Goal: Find specific page/section: Find specific page/section

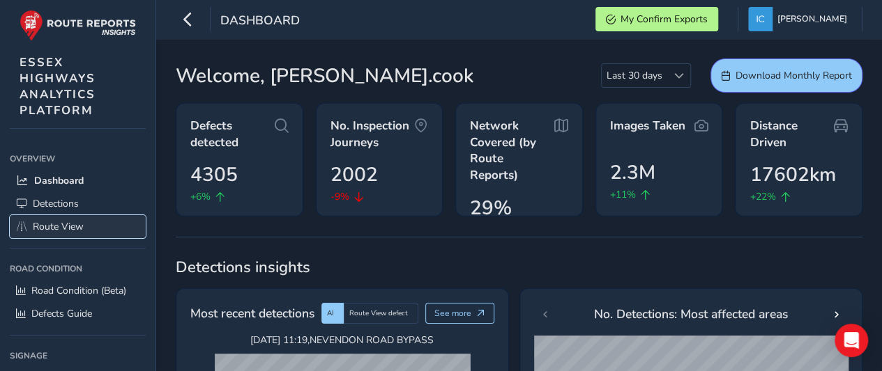
click at [74, 231] on span "Route View" at bounding box center [58, 226] width 51 height 13
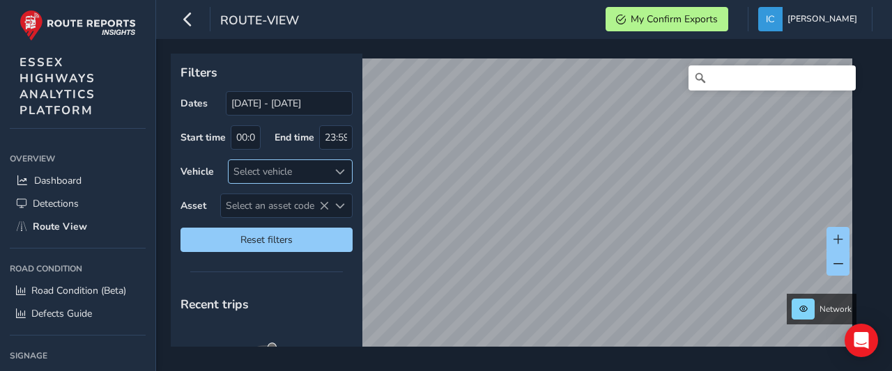
click at [258, 171] on div "Select vehicle" at bounding box center [279, 171] width 100 height 23
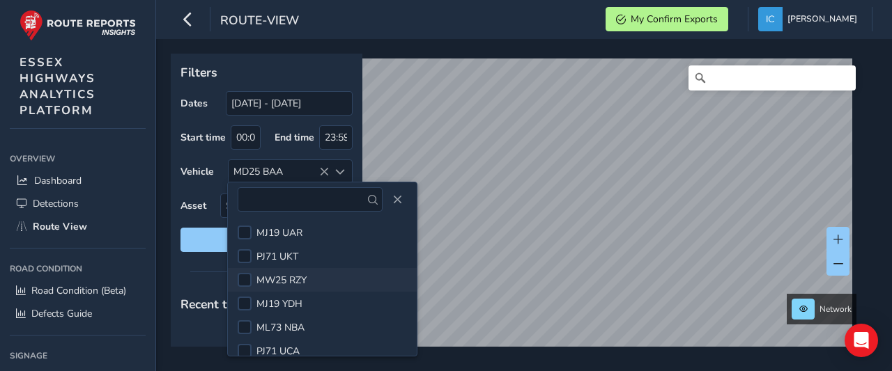
scroll to position [139, 0]
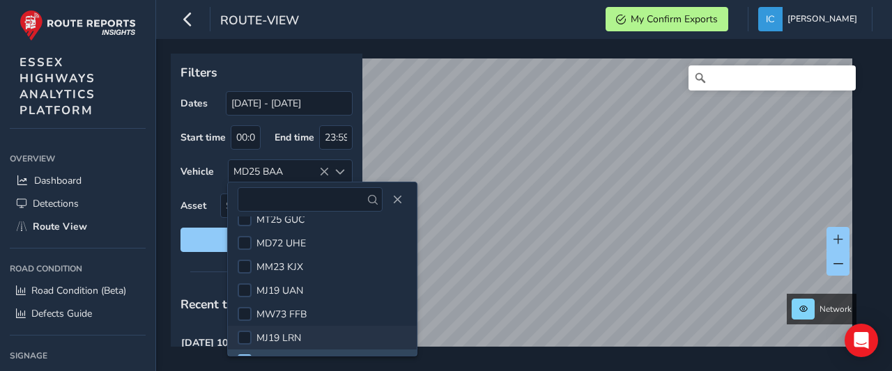
scroll to position [558, 0]
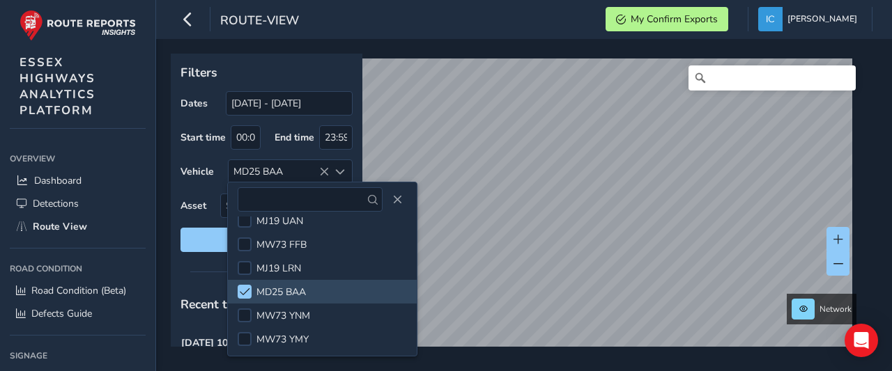
click at [197, 206] on label "Asset" at bounding box center [194, 205] width 26 height 13
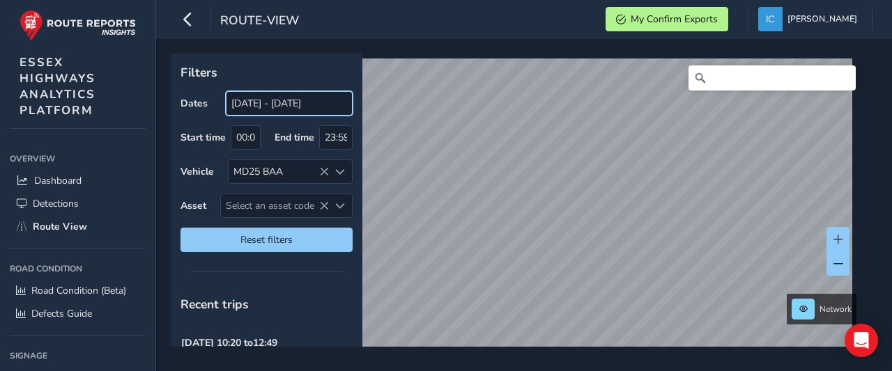
click at [273, 109] on input "[DATE] - [DATE]" at bounding box center [289, 103] width 127 height 24
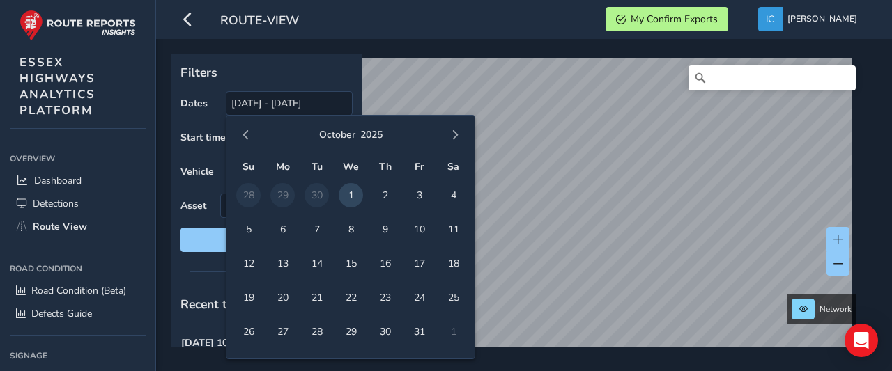
click at [346, 194] on span "1" at bounding box center [351, 195] width 24 height 24
type input "[DATE] - [DATE]"
